Goal: Information Seeking & Learning: Find specific fact

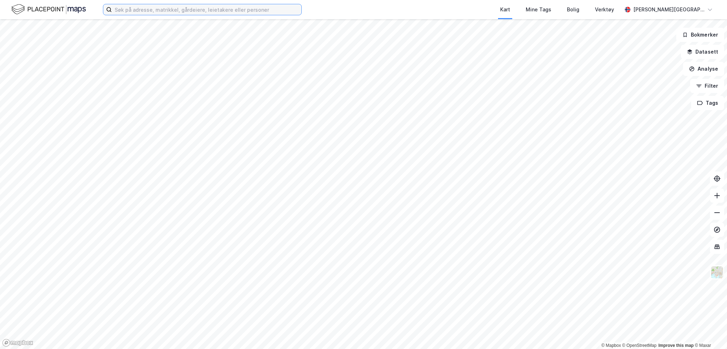
click at [208, 11] on input at bounding box center [206, 9] width 189 height 11
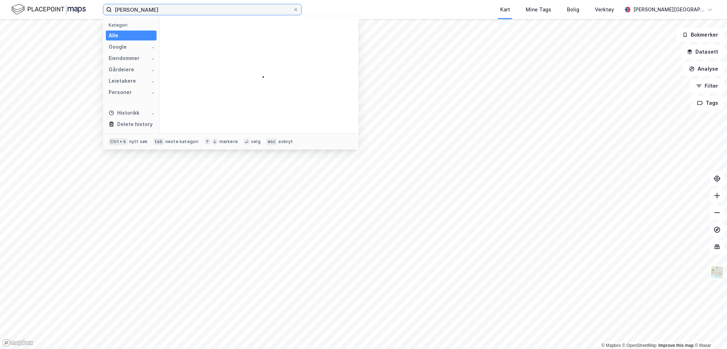
type input "julie merete jakobsen"
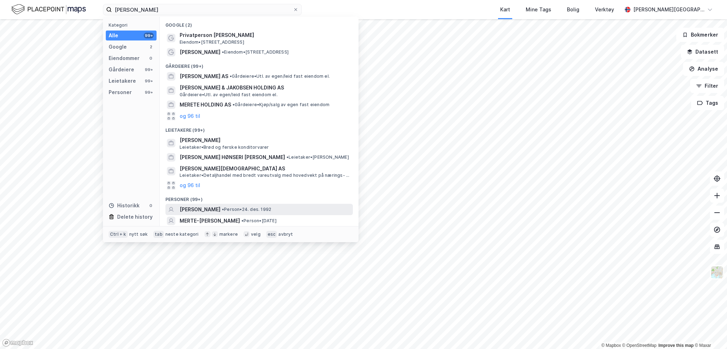
click at [216, 210] on span "[PERSON_NAME]" at bounding box center [200, 209] width 41 height 9
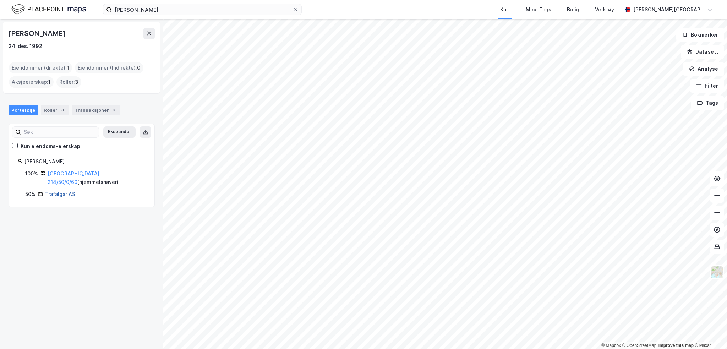
click at [65, 191] on link "Trafalgar AS" at bounding box center [60, 194] width 30 height 6
click at [84, 175] on link "[GEOGRAPHIC_DATA], 214/50/0/60" at bounding box center [74, 177] width 53 height 15
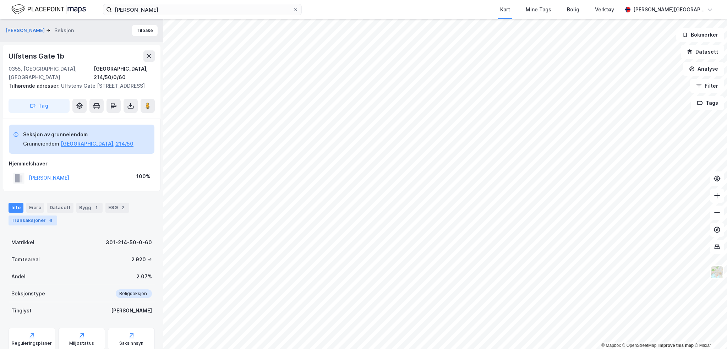
click at [47, 217] on div "6" at bounding box center [50, 220] width 7 height 7
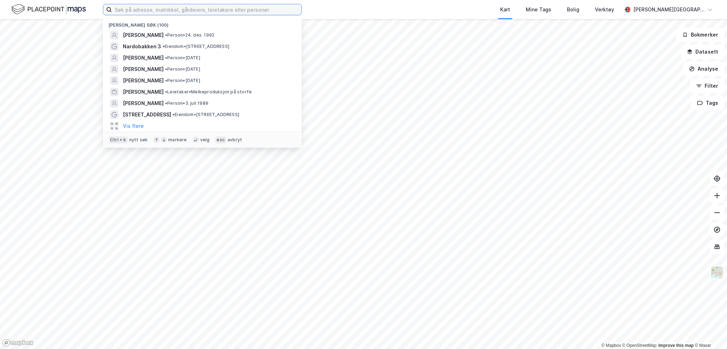
click at [185, 15] on input at bounding box center [206, 9] width 189 height 11
paste input "[PERSON_NAME]"
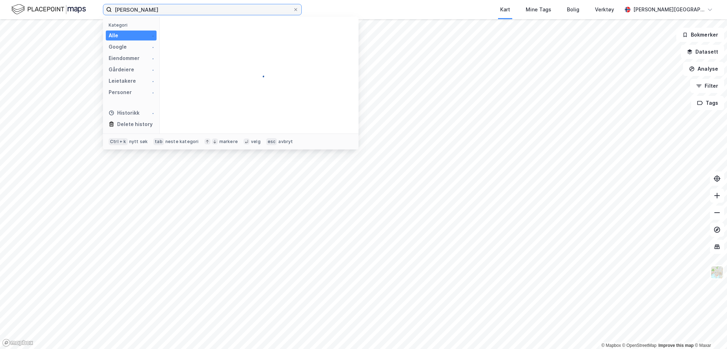
type input "[PERSON_NAME]"
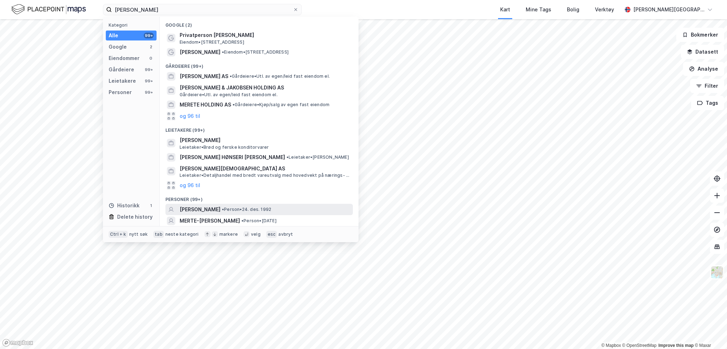
click at [242, 207] on div "[PERSON_NAME] • Person • [DATE]" at bounding box center [266, 209] width 172 height 9
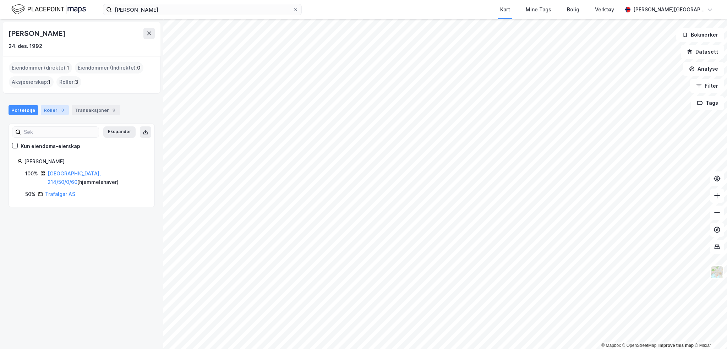
click at [51, 110] on div "Roller 3" at bounding box center [55, 110] width 28 height 10
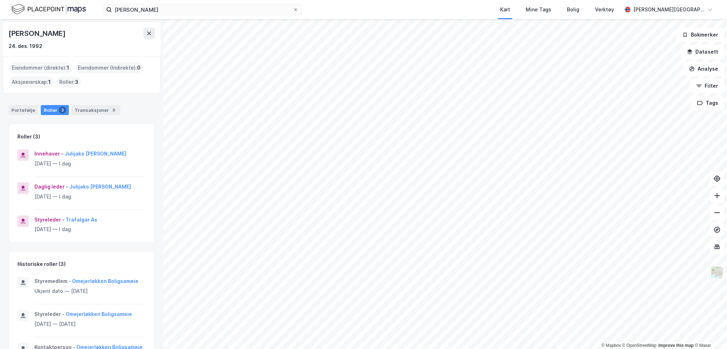
drag, startPoint x: 90, startPoint y: 227, endPoint x: 121, endPoint y: 226, distance: 30.9
click at [121, 224] on div "Styreleder - Trafalgar As" at bounding box center [89, 219] width 111 height 9
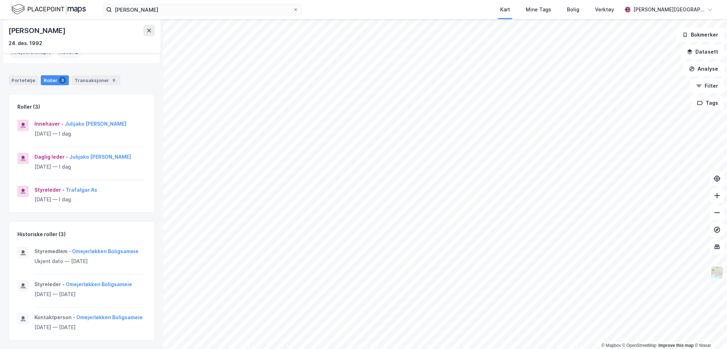
scroll to position [37, 0]
click at [0, 0] on button "Trafalgar As" at bounding box center [0, 0] width 0 height 0
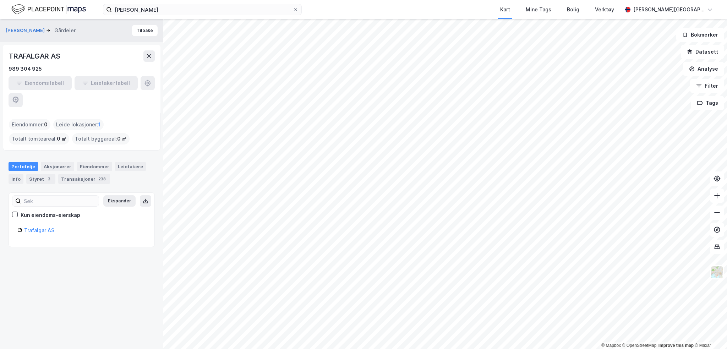
click at [148, 81] on div "Eiendomstabell Leietakertabell" at bounding box center [82, 91] width 146 height 31
drag, startPoint x: 66, startPoint y: 53, endPoint x: 10, endPoint y: 59, distance: 56.5
click at [10, 59] on div "TRAFALGAR AS" at bounding box center [82, 55] width 146 height 11
copy div "TRAFALGAR AS"
